Goal: Navigation & Orientation: Find specific page/section

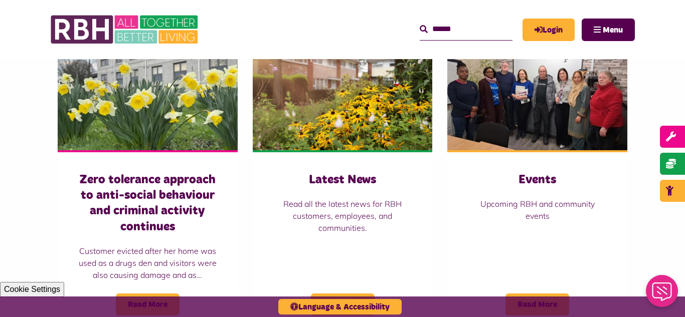
scroll to position [762, 0]
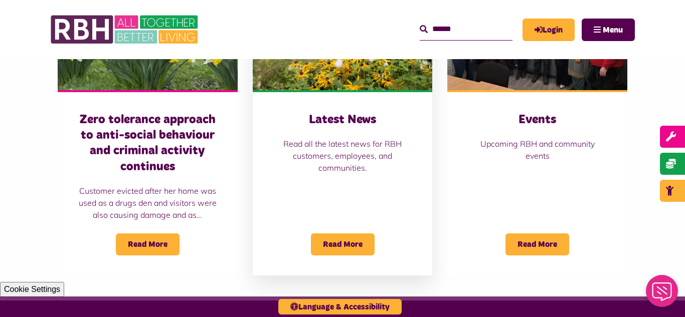
click at [332, 66] on img at bounding box center [343, 34] width 180 height 112
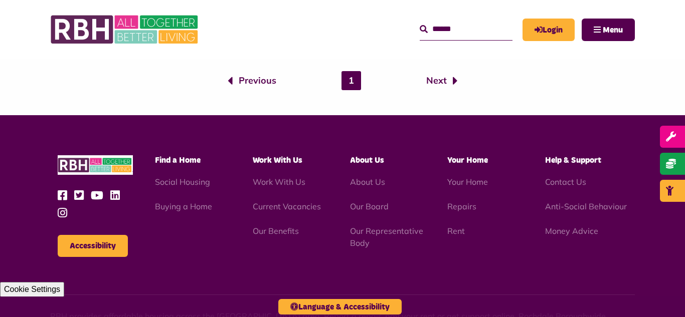
scroll to position [1091, 0]
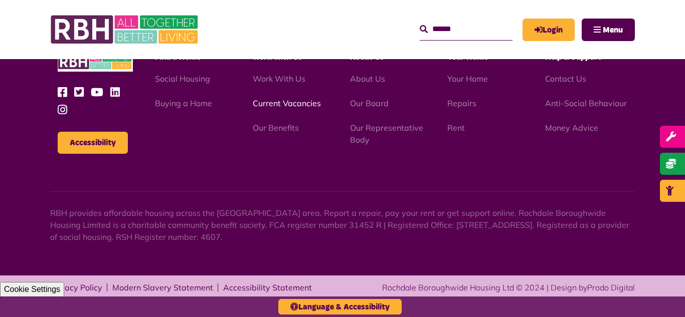
click at [275, 103] on link "Current Vacancies" at bounding box center [287, 103] width 68 height 10
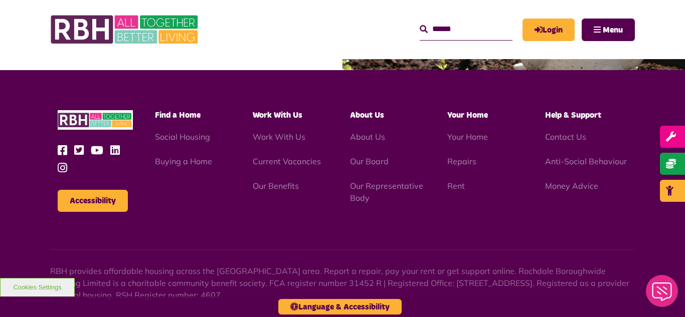
scroll to position [1435, 0]
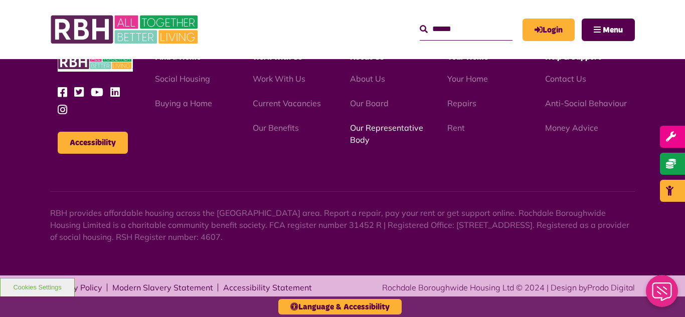
click at [372, 131] on link "Our Representative Body" at bounding box center [386, 134] width 73 height 22
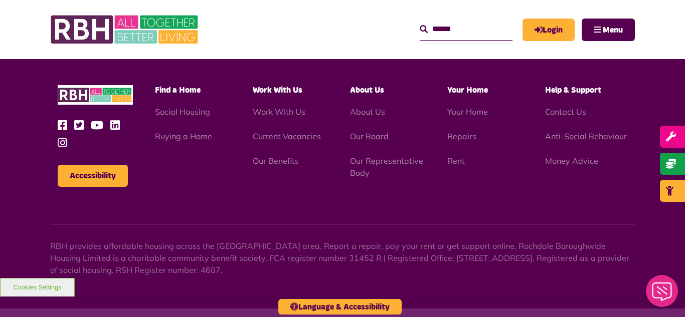
scroll to position [2910, 0]
